Goal: Register for event/course

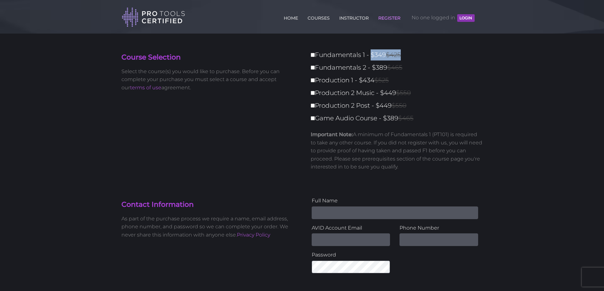
drag, startPoint x: 396, startPoint y: 55, endPoint x: 409, endPoint y: 55, distance: 13.3
click at [405, 55] on label "Fundamentals 1 - $349 $425" at bounding box center [399, 54] width 176 height 11
click at [413, 54] on label "Fundamentals 1 - $349 $425" at bounding box center [399, 54] width 176 height 11
click at [315, 54] on input "Fundamentals 1 - $349 $425" at bounding box center [313, 55] width 4 height 4
checkbox input "true"
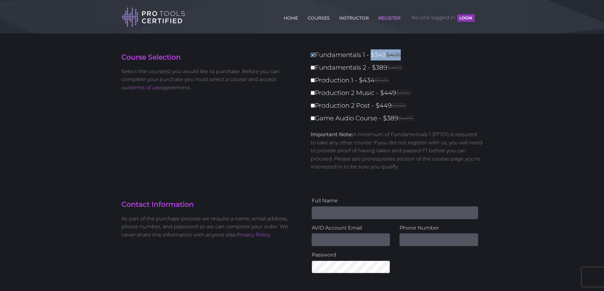
type input "349"
click at [313, 70] on label "Fundamentals 2 - $389 $465" at bounding box center [399, 67] width 176 height 11
click at [313, 70] on input "Fundamentals 2 - $389 $465" at bounding box center [313, 68] width 4 height 4
checkbox input "true"
type input "738"
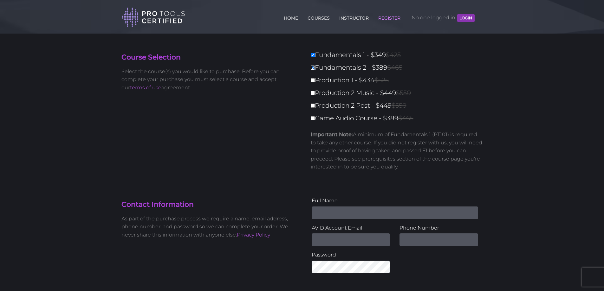
click at [313, 67] on input "Fundamentals 2 - $389 $465" at bounding box center [313, 68] width 4 height 4
checkbox input "false"
type input "349"
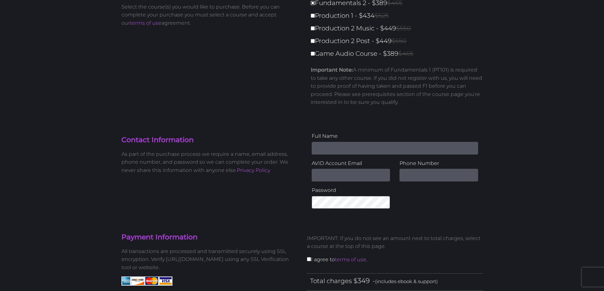
scroll to position [63, 0]
